Goal: Communication & Community: Participate in discussion

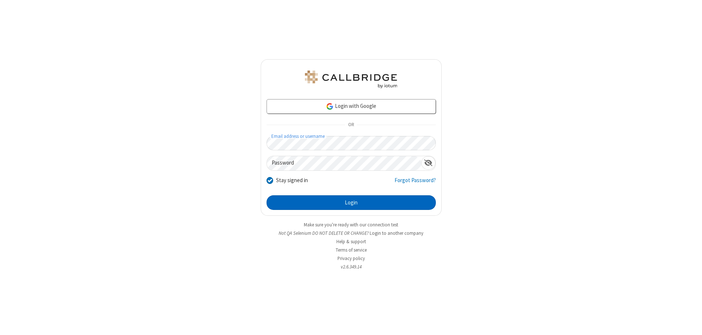
click at [351, 203] on button "Login" at bounding box center [351, 202] width 169 height 15
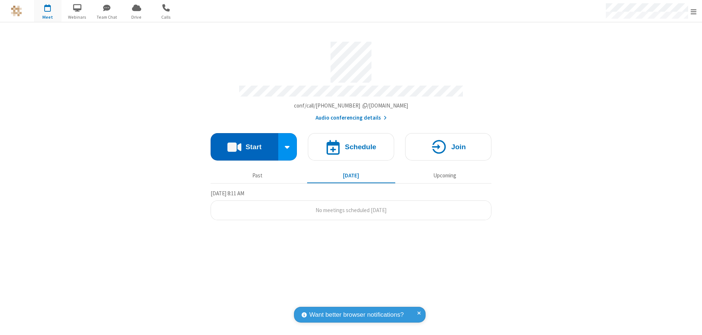
click at [244, 143] on button "Start" at bounding box center [245, 146] width 68 height 27
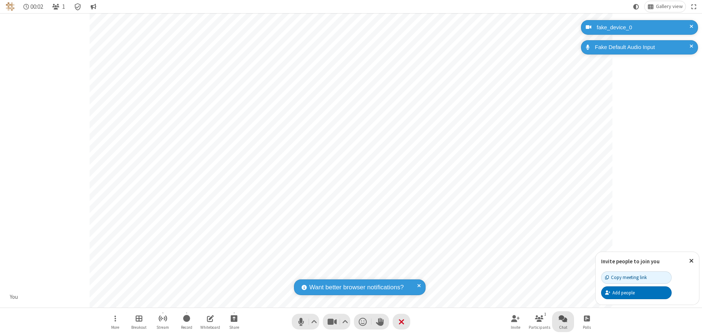
click at [563, 318] on span "Open chat" at bounding box center [563, 318] width 9 height 9
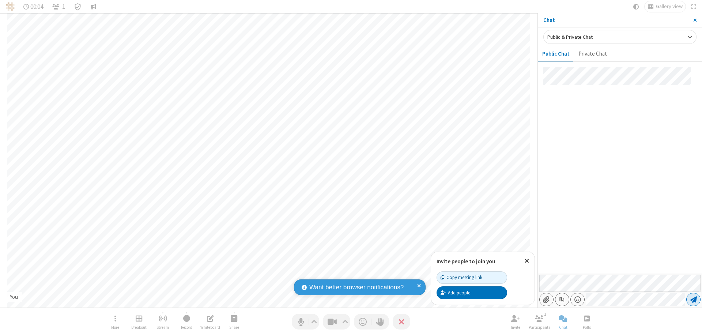
click at [693, 299] on span "Send message" at bounding box center [693, 299] width 7 height 7
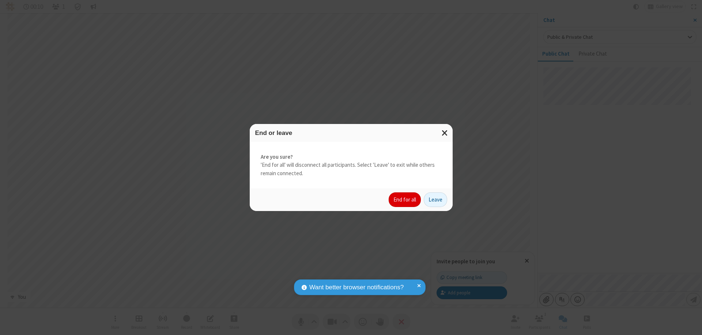
click at [405, 200] on button "End for all" at bounding box center [405, 199] width 32 height 15
